Goal: Task Accomplishment & Management: Use online tool/utility

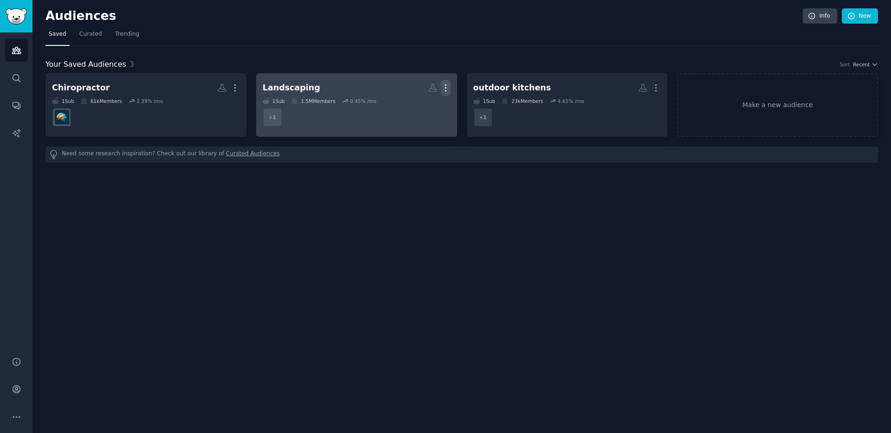
click at [447, 85] on icon "button" at bounding box center [446, 88] width 10 height 10
click at [432, 106] on div "Delete" at bounding box center [413, 107] width 44 height 19
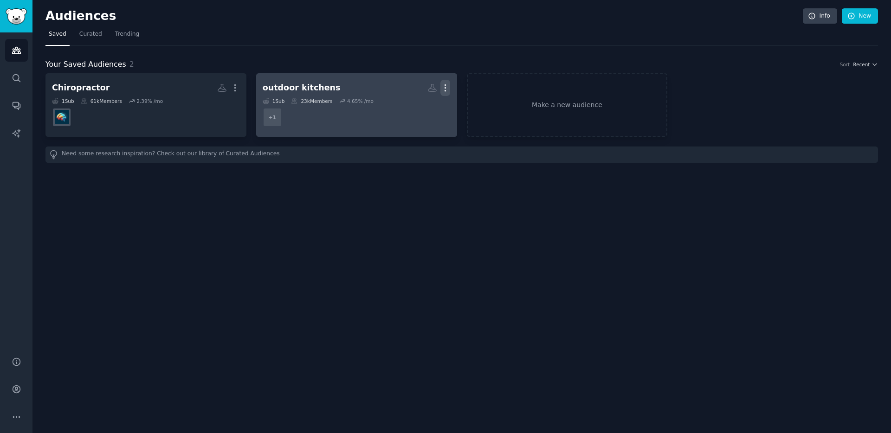
click at [447, 84] on icon "button" at bounding box center [445, 88] width 10 height 10
click at [426, 104] on p "Delete" at bounding box center [419, 108] width 21 height 10
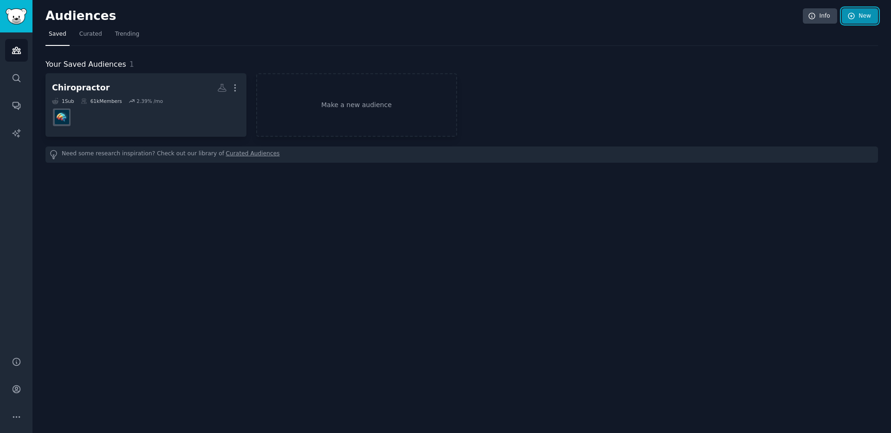
click at [853, 15] on icon at bounding box center [851, 16] width 8 height 8
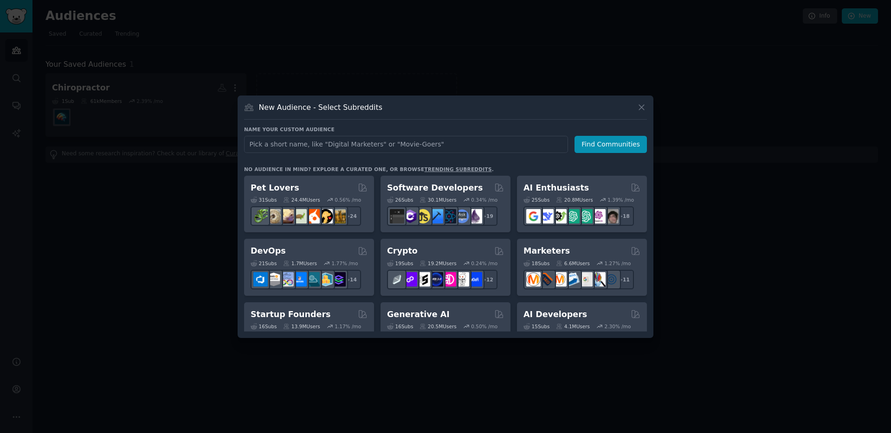
click at [315, 145] on input "text" at bounding box center [406, 144] width 324 height 17
type input "Digital Marketing"
click at [599, 146] on button "Find Communities" at bounding box center [610, 144] width 72 height 17
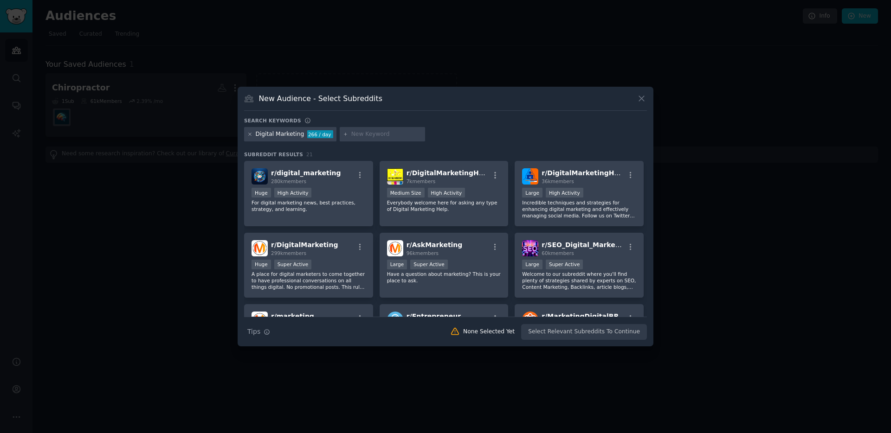
click at [250, 133] on icon at bounding box center [249, 134] width 5 height 5
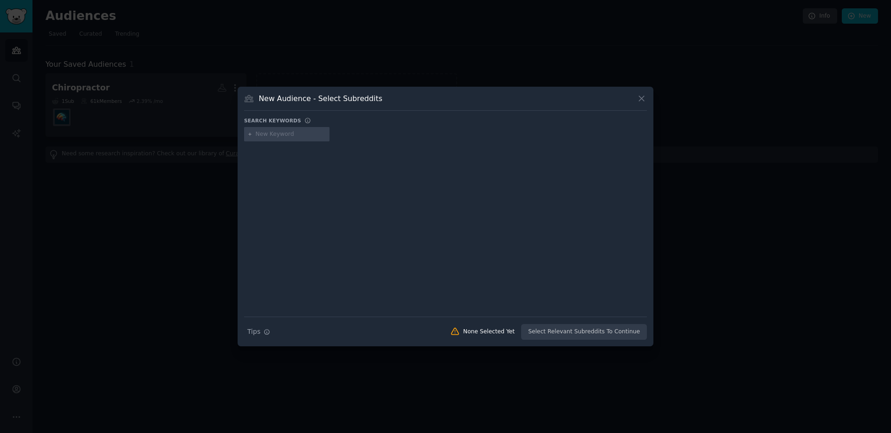
click at [286, 133] on input "text" at bounding box center [291, 134] width 71 height 8
type input "small business"
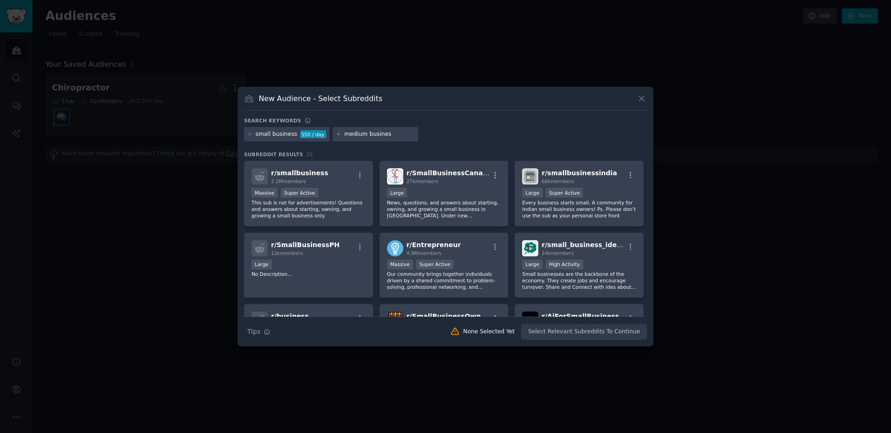
type input "medium business"
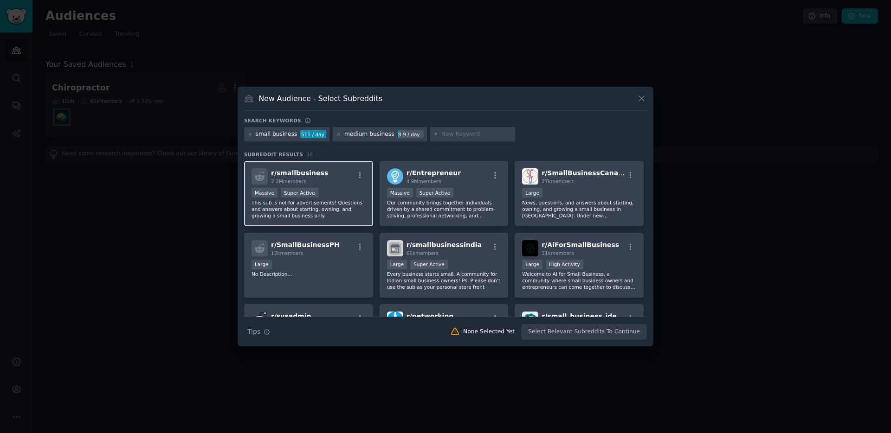
click at [295, 174] on span "r/ smallbusiness" at bounding box center [299, 172] width 57 height 7
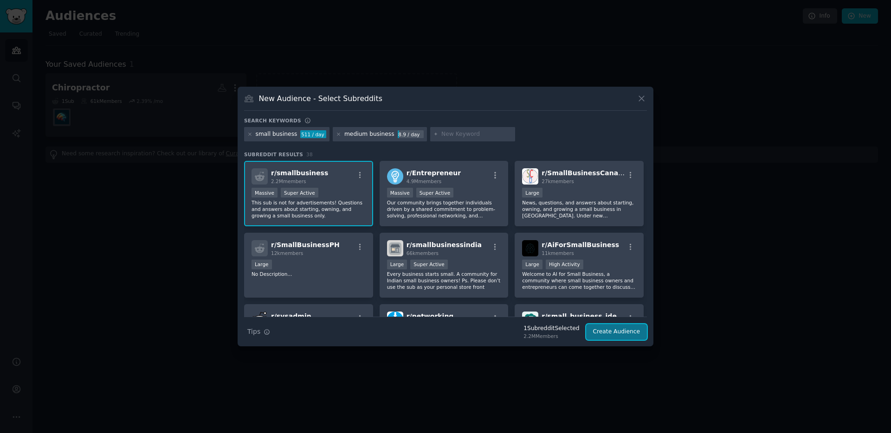
click at [609, 328] on button "Create Audience" at bounding box center [616, 332] width 61 height 16
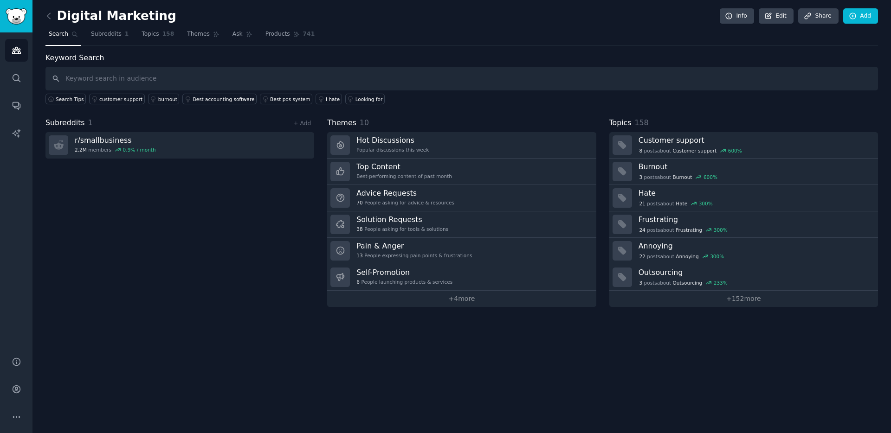
click at [210, 80] on input "text" at bounding box center [461, 79] width 832 height 24
type input "marketing"
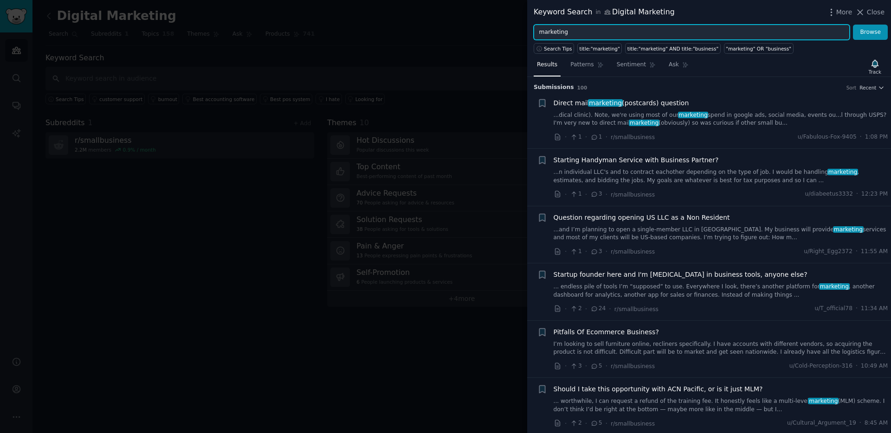
click at [571, 32] on input "marketing" at bounding box center [691, 33] width 316 height 16
type input "marketing agency"
click at [853, 25] on button "Browse" at bounding box center [870, 33] width 35 height 16
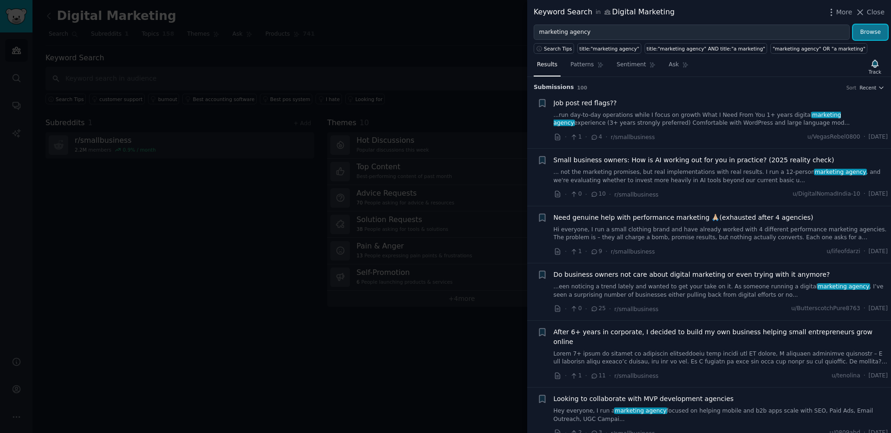
click at [874, 27] on button "Browse" at bounding box center [870, 33] width 35 height 16
click at [583, 67] on span "Patterns" at bounding box center [581, 65] width 23 height 8
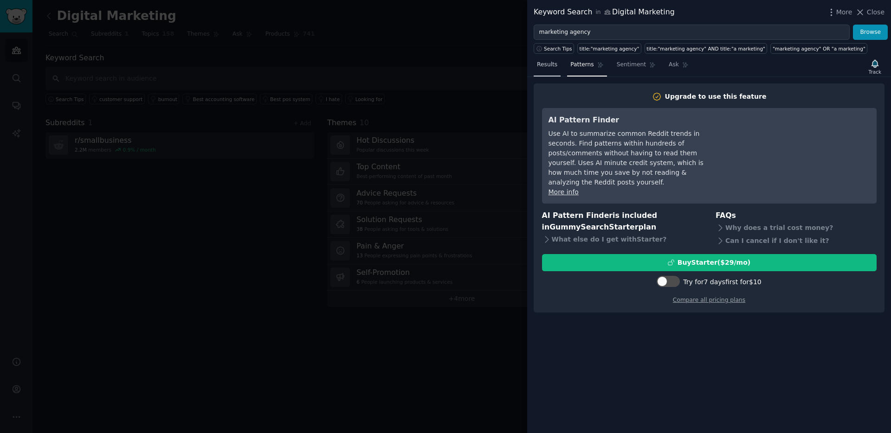
click at [552, 66] on span "Results" at bounding box center [547, 65] width 20 height 8
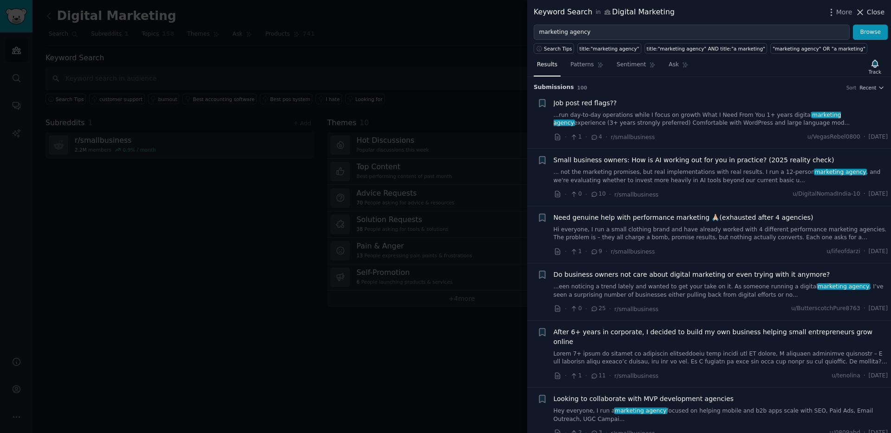
click at [872, 15] on span "Close" at bounding box center [875, 12] width 18 height 10
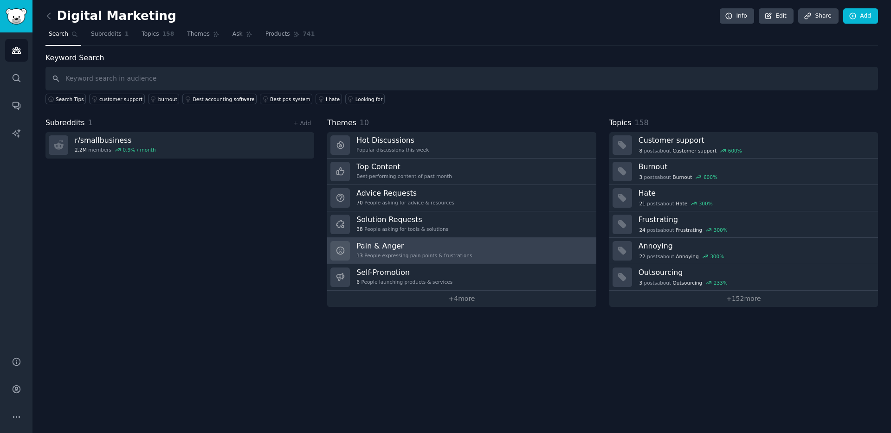
click at [368, 245] on h3 "Pain & Anger" at bounding box center [413, 246] width 115 height 10
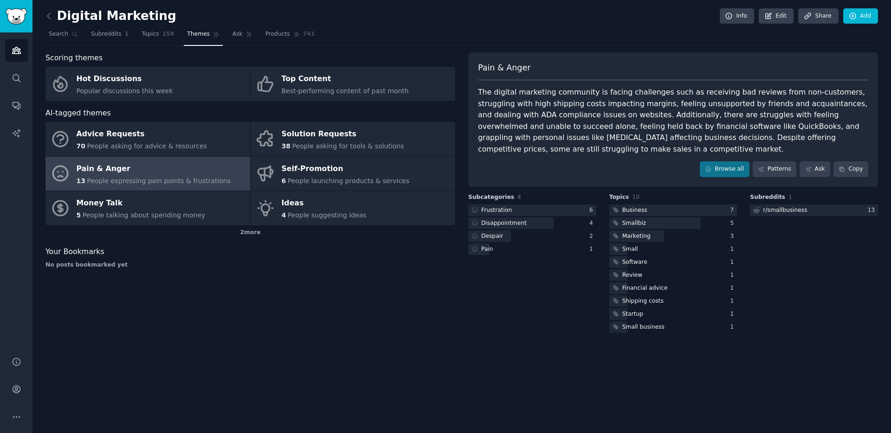
click at [195, 174] on div "Pain & Anger" at bounding box center [154, 168] width 154 height 15
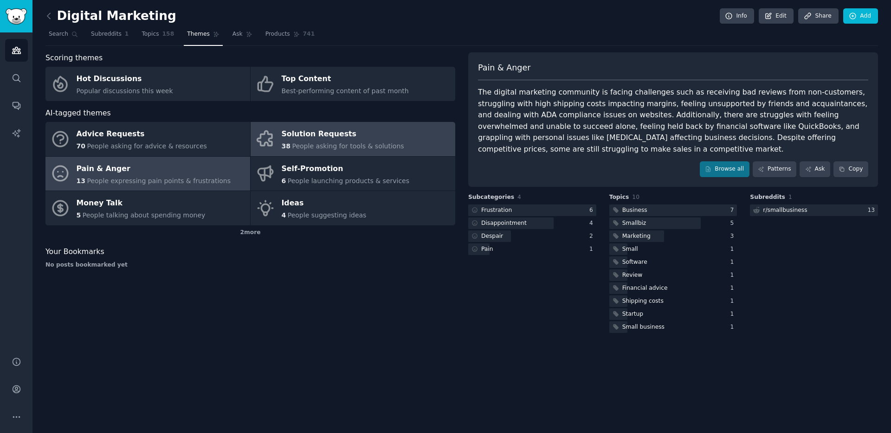
click at [335, 144] on span "People asking for tools & solutions" at bounding box center [348, 145] width 112 height 7
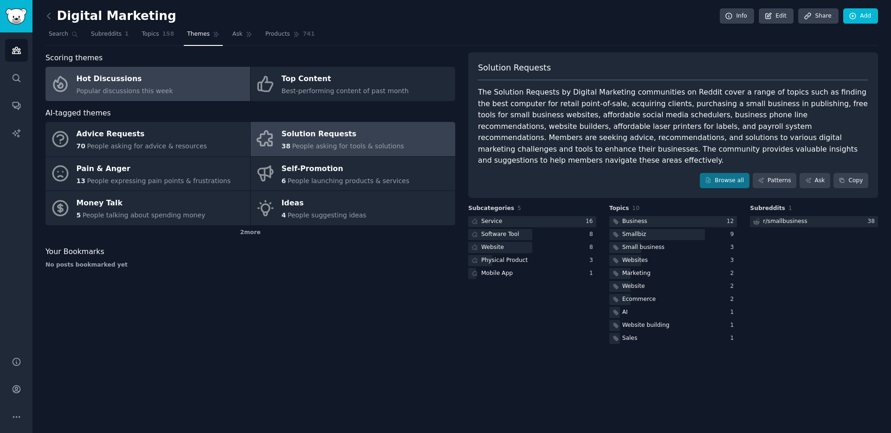
click at [153, 91] on span "Popular discussions this week" at bounding box center [125, 90] width 96 height 7
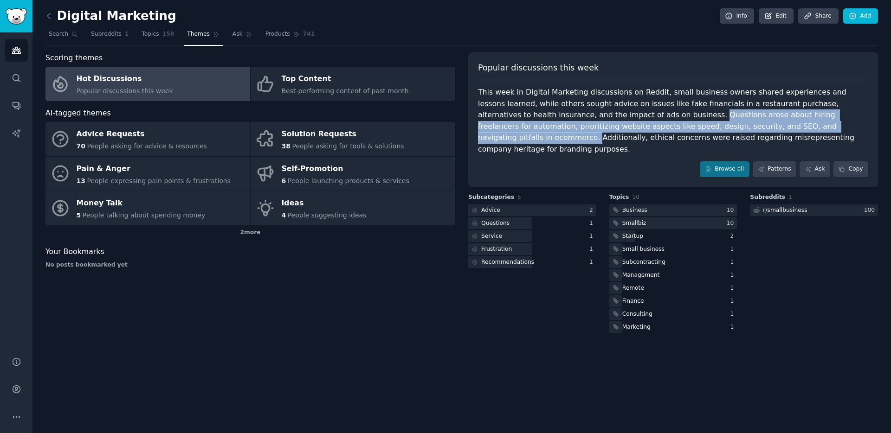
drag, startPoint x: 728, startPoint y: 126, endPoint x: 583, endPoint y: 115, distance: 145.6
click at [583, 115] on div "This week in Digital Marketing discussions on Reddit, small business owners sha…" at bounding box center [673, 121] width 390 height 68
copy div "Questions arose about hiring freelancers for automation, prioritizing website a…"
